Goal: Task Accomplishment & Management: Use online tool/utility

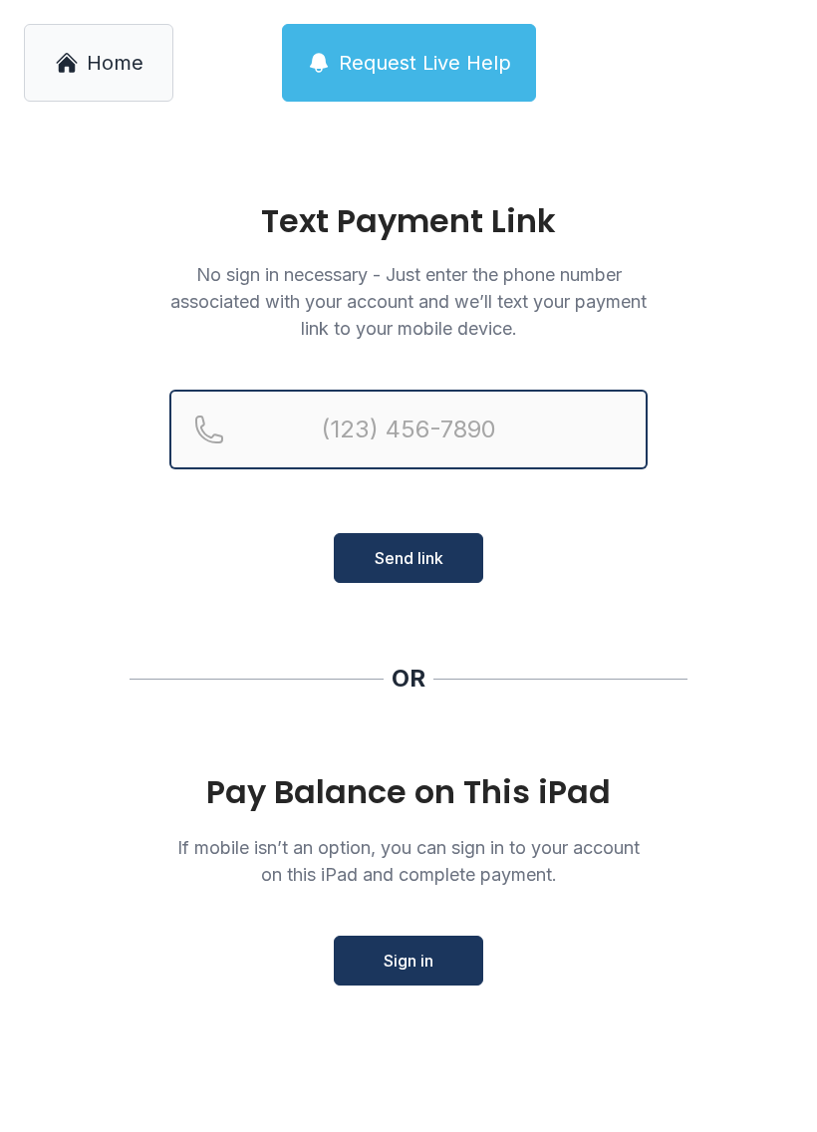
click at [349, 428] on input "Reservation phone number" at bounding box center [408, 430] width 478 height 80
type input "("
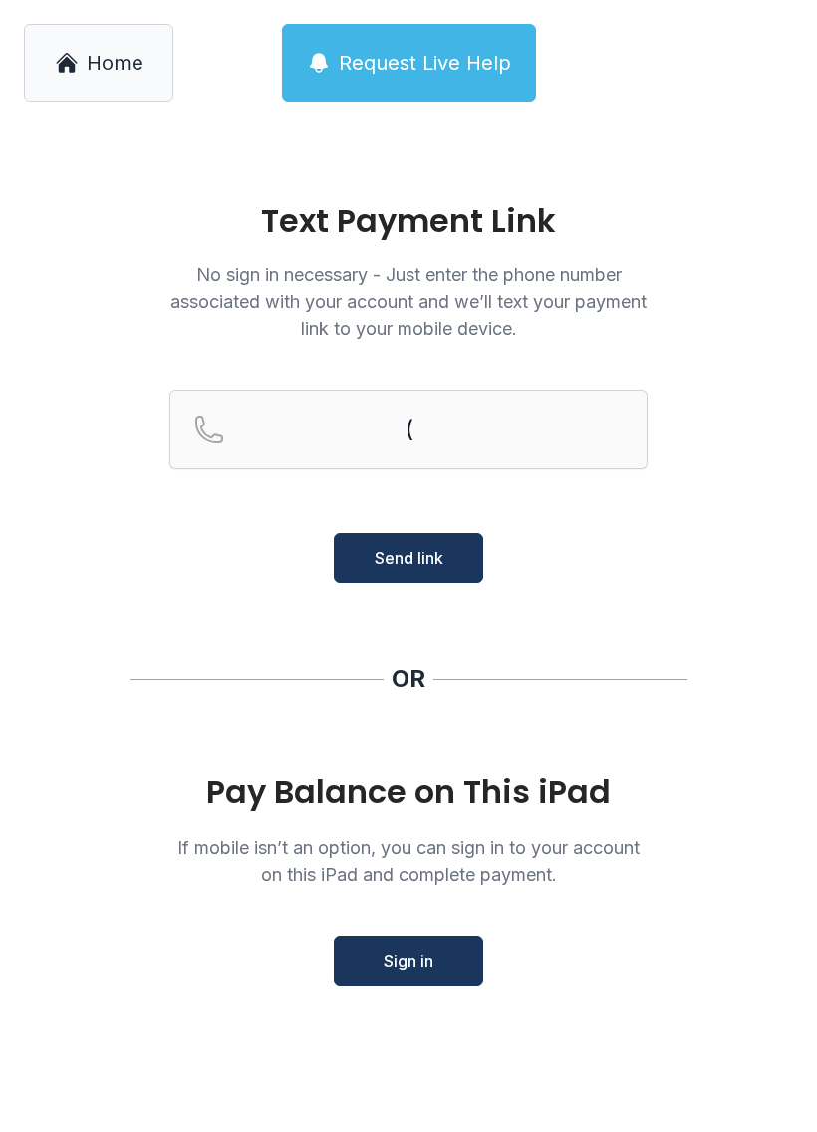
click at [581, 636] on main "Text Payment Link No sign in necessary - Just enter the phone number associated…" at bounding box center [408, 629] width 817 height 1006
click at [421, 968] on span "Sign in" at bounding box center [409, 960] width 50 height 24
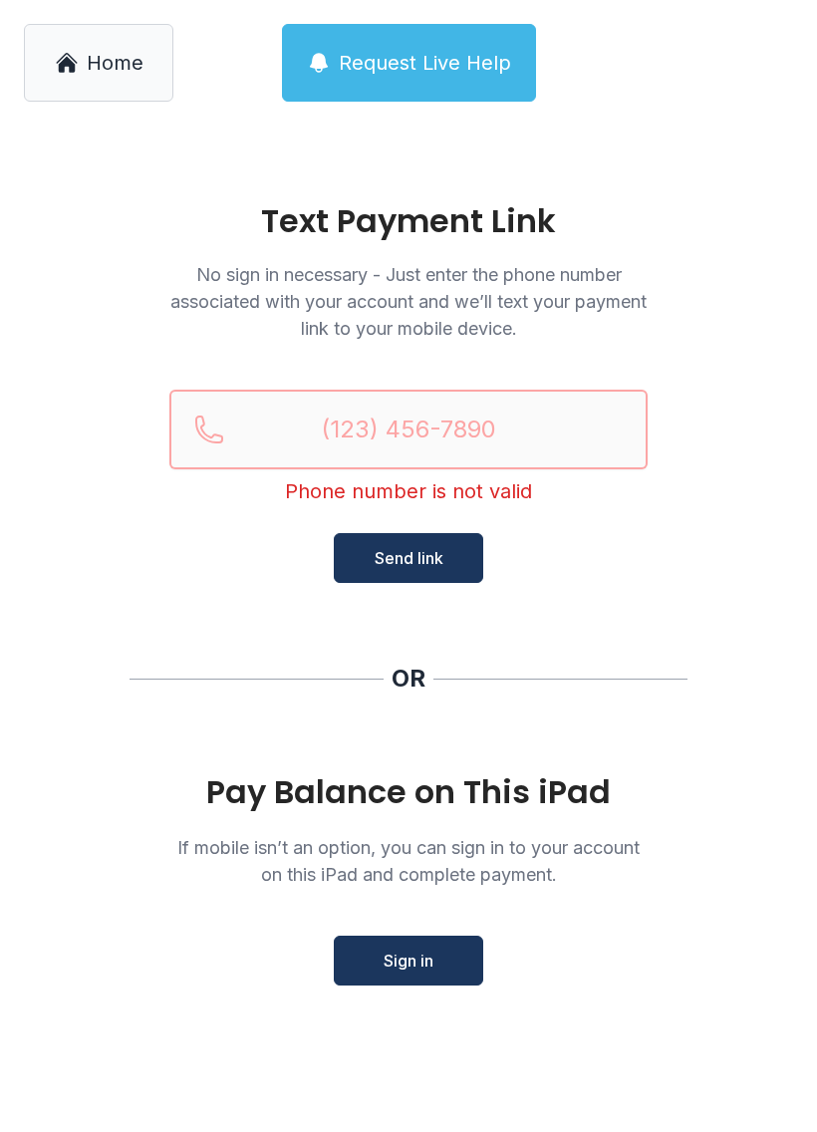
click at [391, 420] on input "Reservation phone number" at bounding box center [408, 430] width 478 height 80
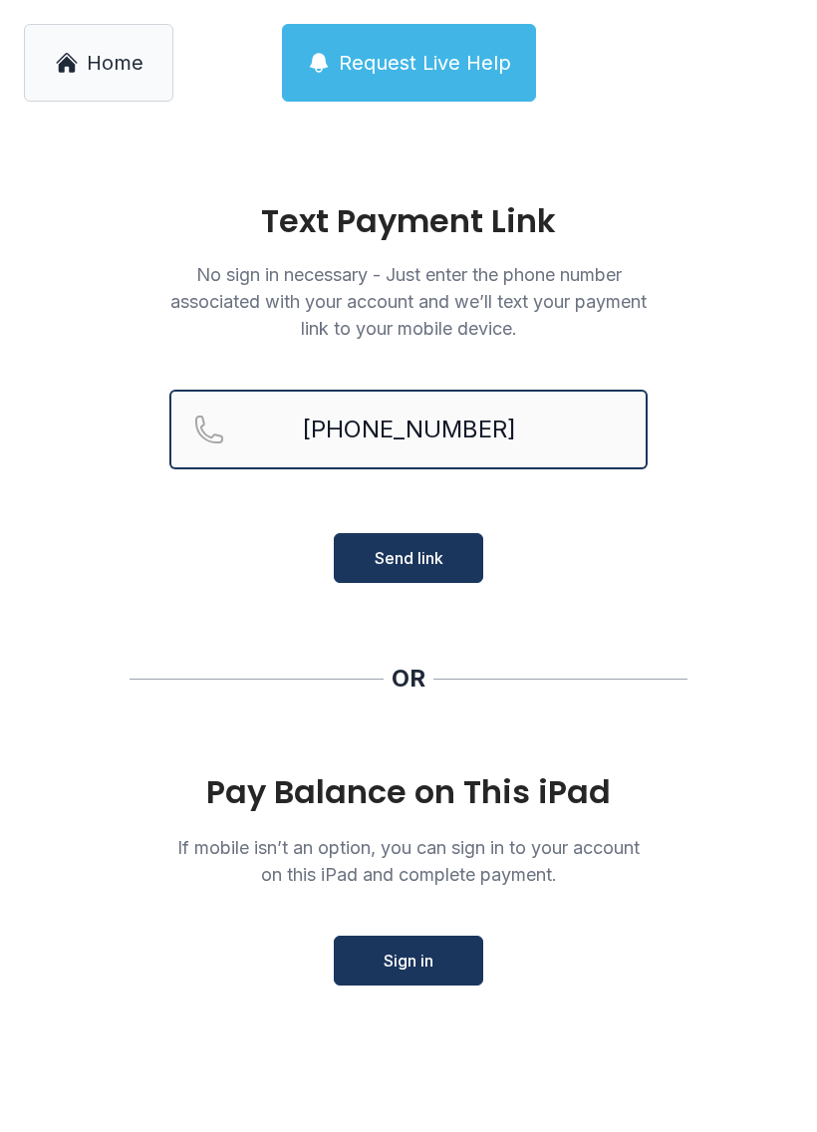
type input "[PHONE_NUMBER]"
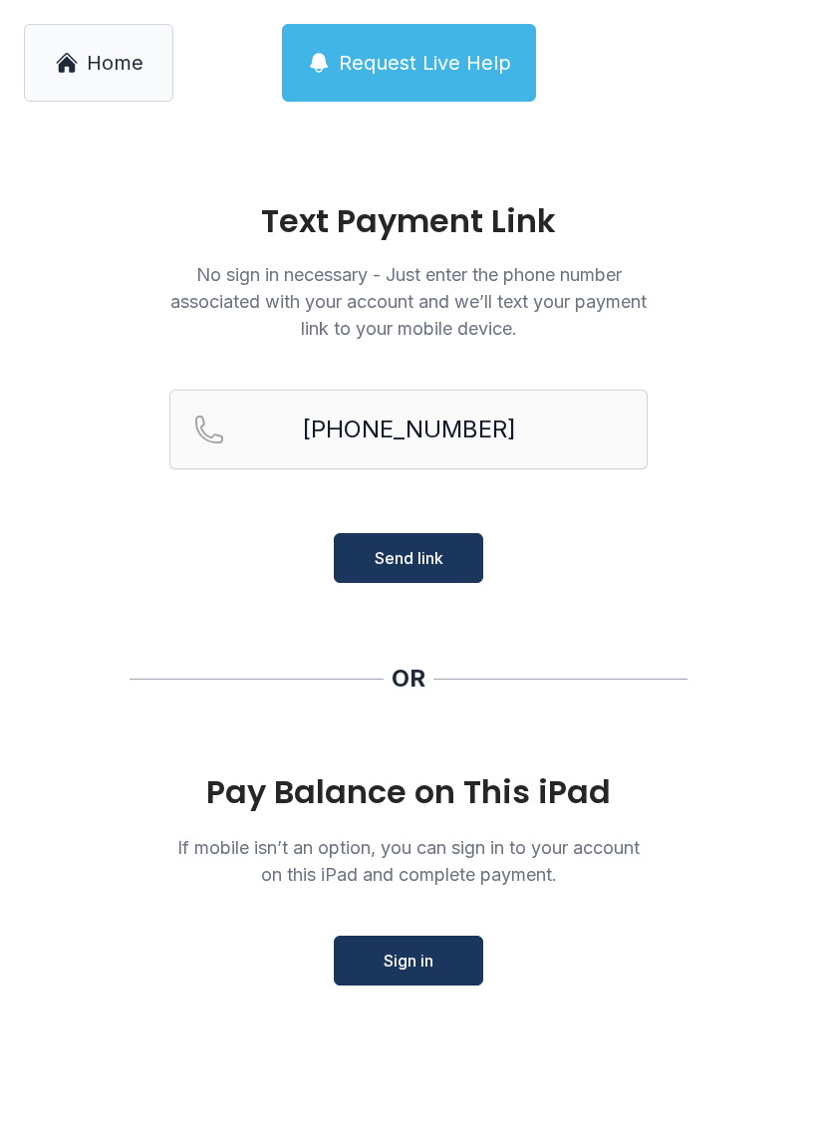
click at [433, 553] on span "Send link" at bounding box center [409, 558] width 69 height 24
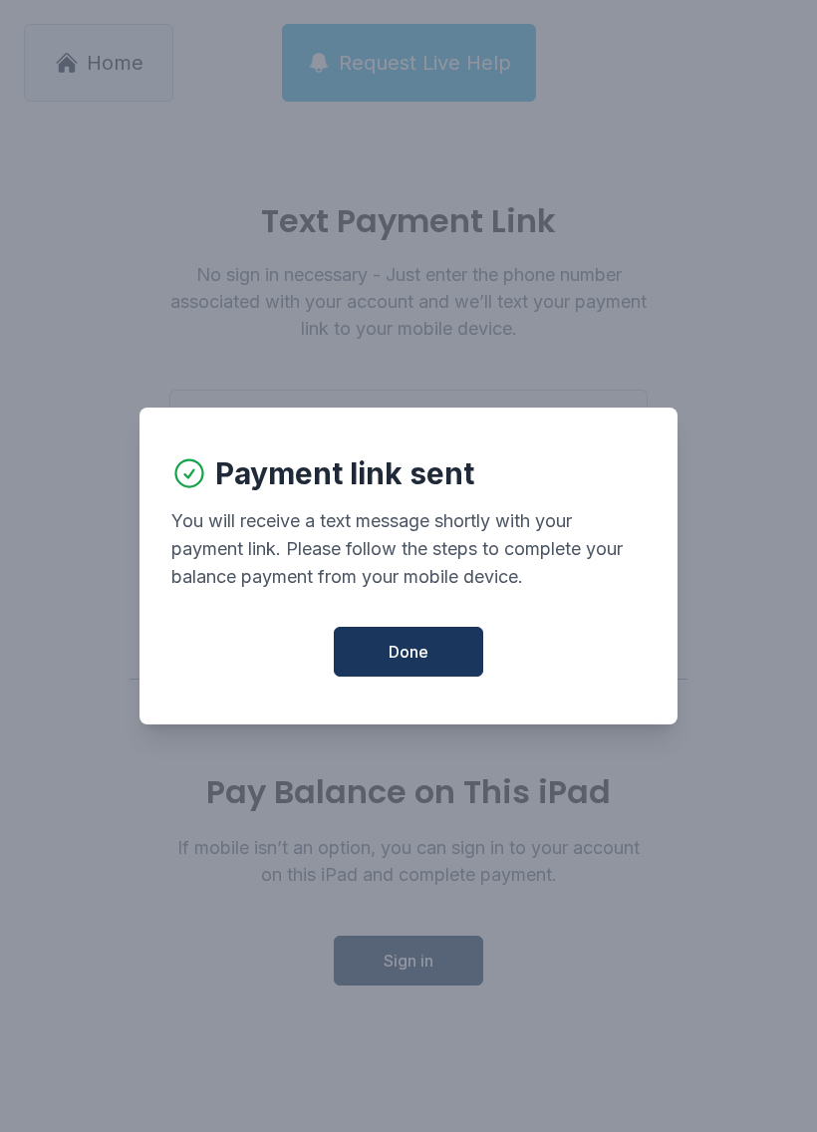
click at [443, 652] on button "Done" at bounding box center [408, 652] width 149 height 50
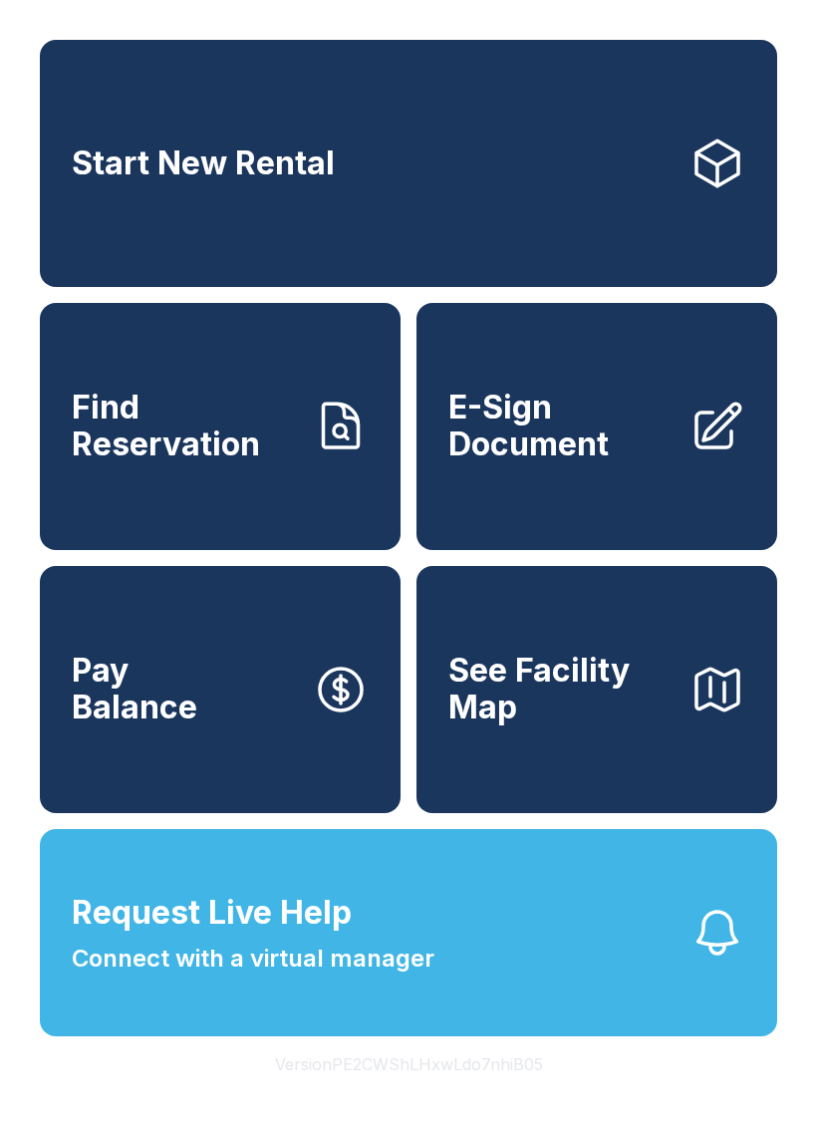
click at [391, 976] on span "Connect with a virtual manager" at bounding box center [253, 959] width 363 height 36
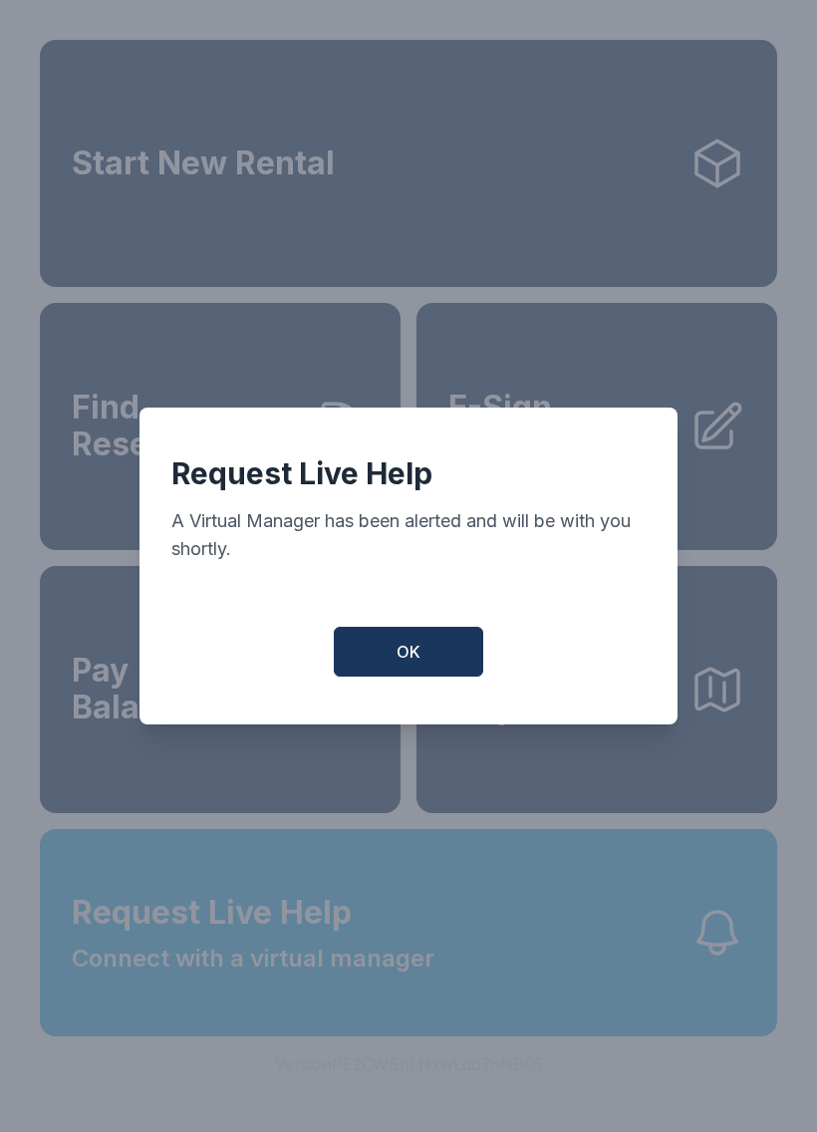
click at [430, 650] on button "OK" at bounding box center [408, 652] width 149 height 50
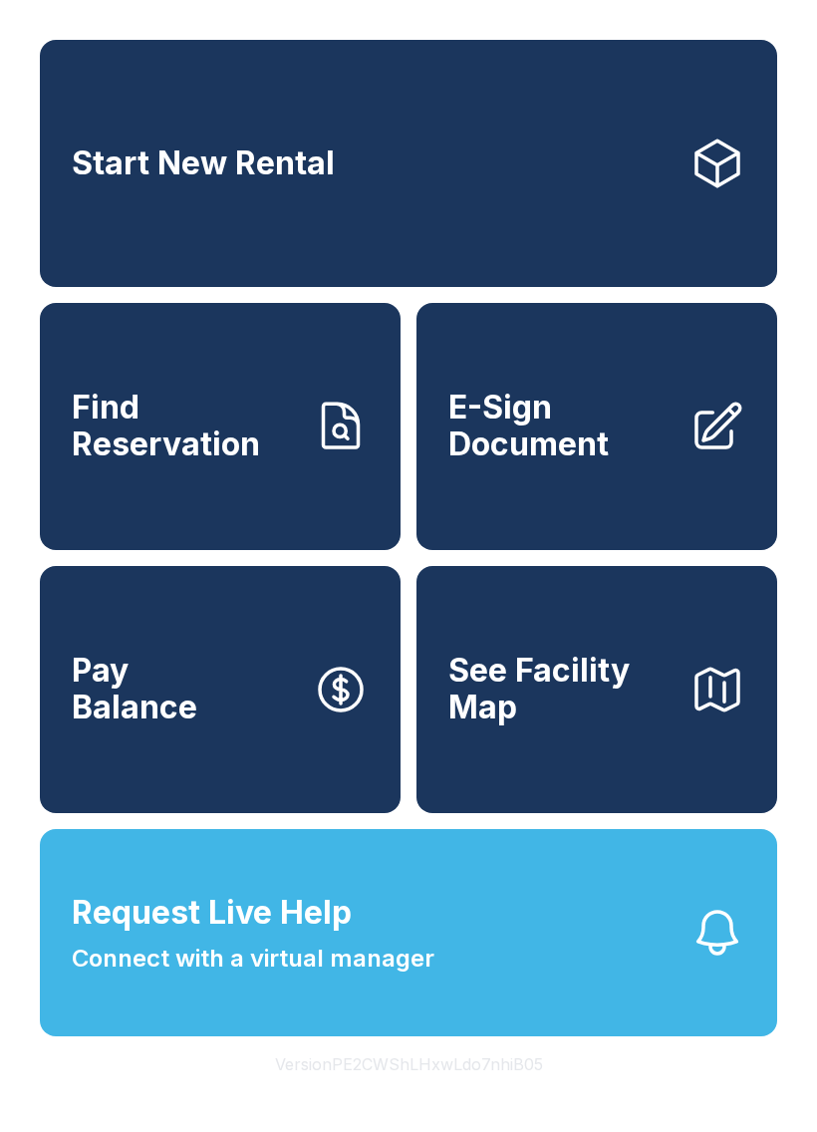
click at [638, 938] on button "Request Live Help Connect with a virtual manager" at bounding box center [408, 932] width 737 height 207
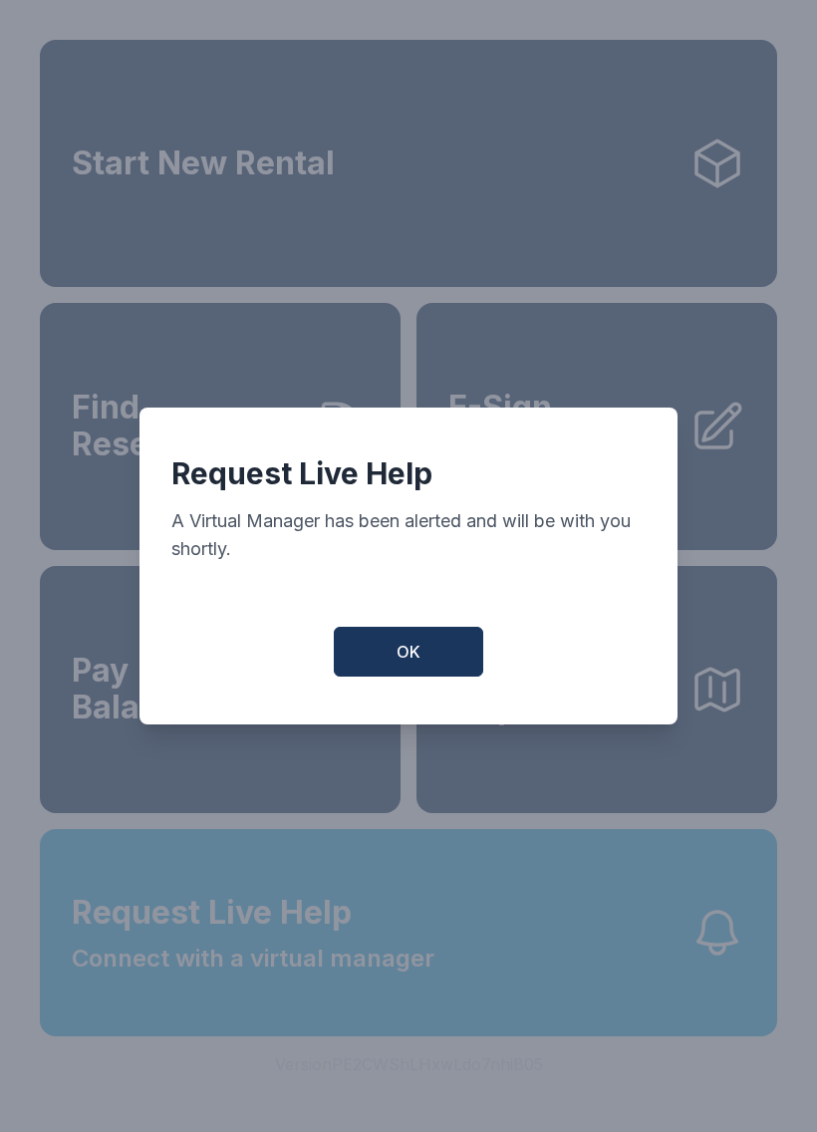
click at [392, 675] on button "OK" at bounding box center [408, 652] width 149 height 50
